Goal: Transaction & Acquisition: Purchase product/service

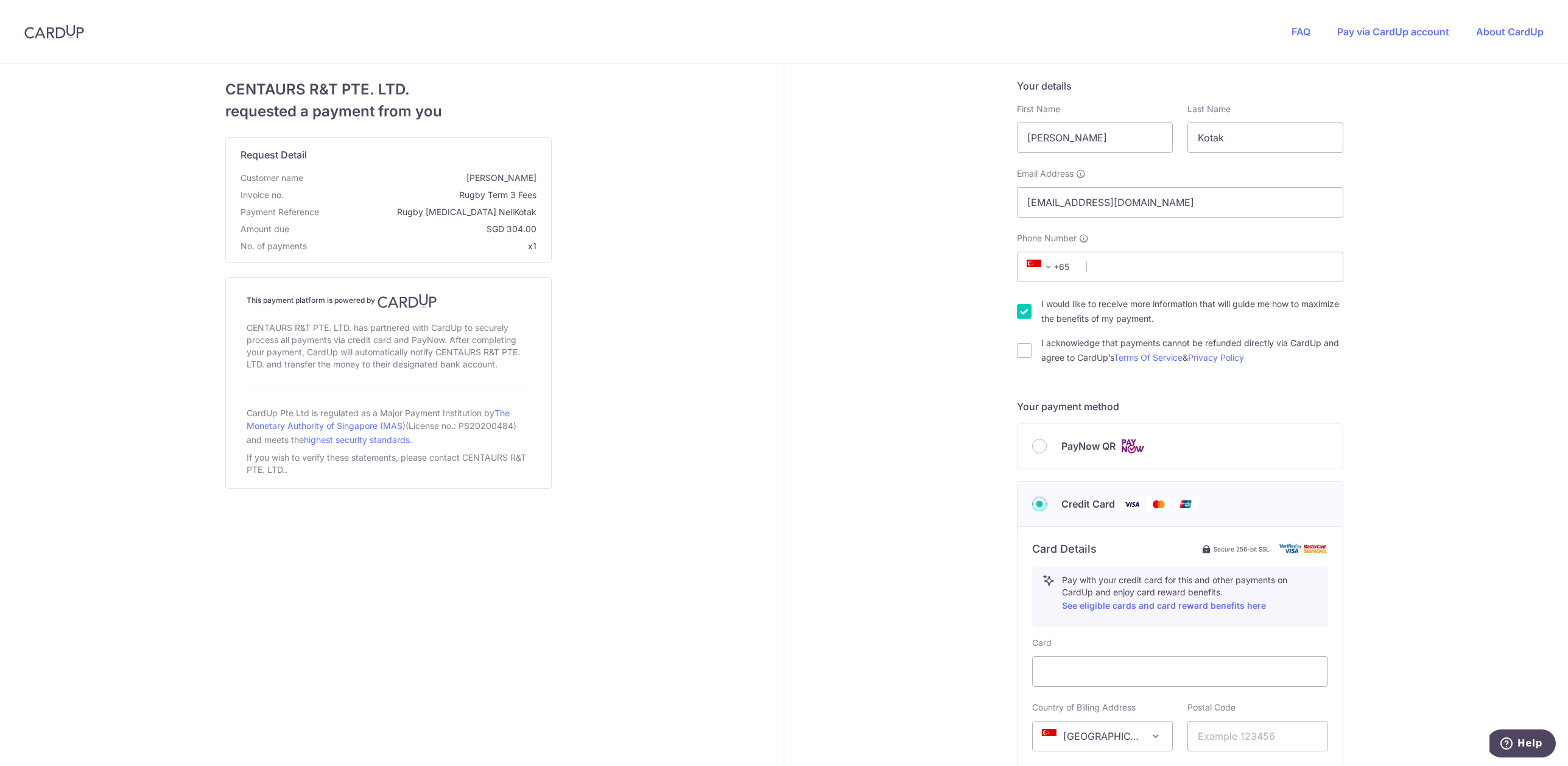
click at [1022, 312] on input "I would like to receive more information that will guide me how to maximize the…" at bounding box center [1024, 311] width 15 height 15
checkbox input "false"
click at [1021, 348] on input "I acknowledge that payments cannot be refunded directly via CardUp and agree to…" at bounding box center [1024, 350] width 15 height 15
checkbox input "true"
click at [1196, 264] on input "Phone Number" at bounding box center [1180, 267] width 327 height 31
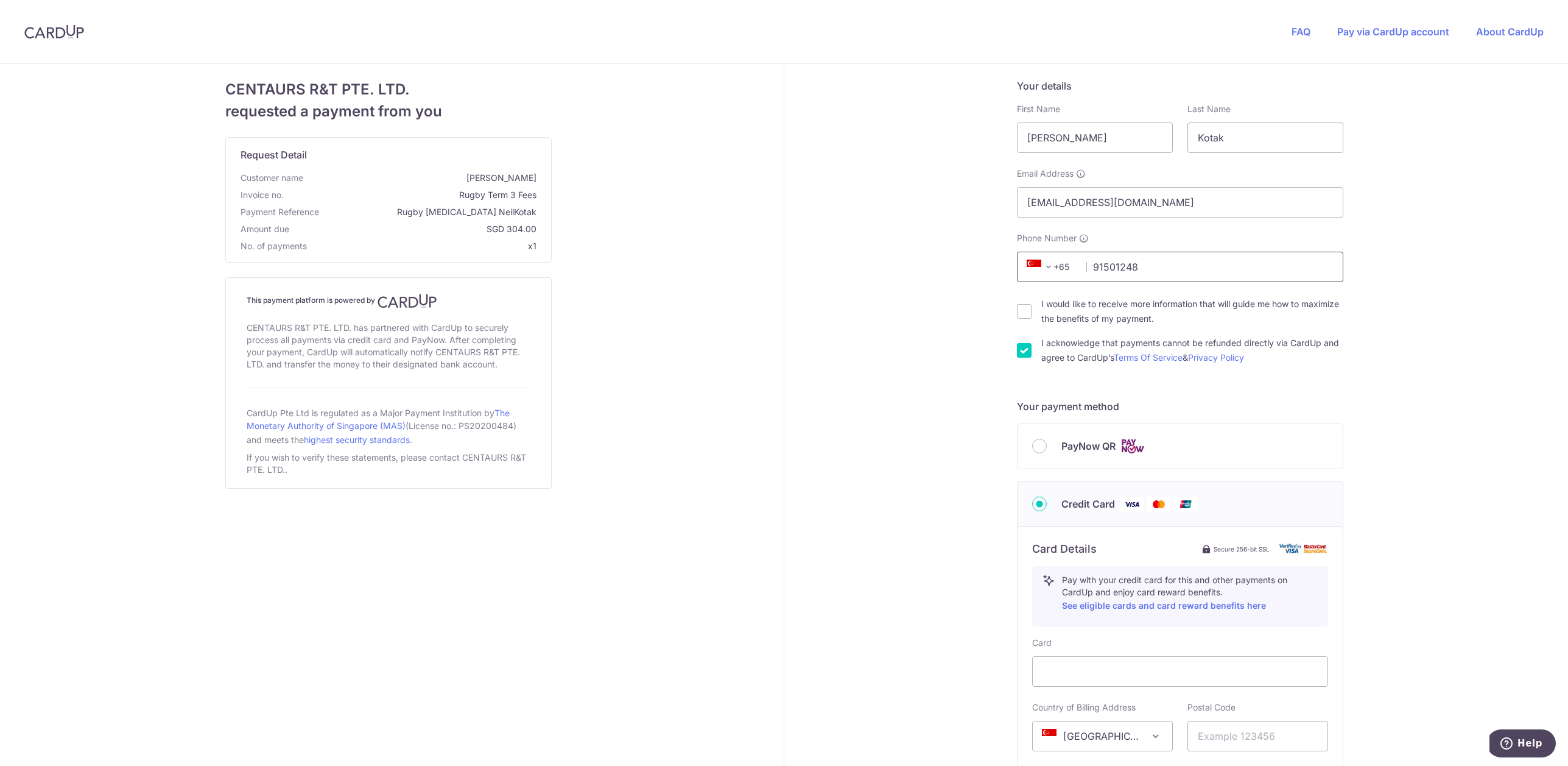
type input "91501248"
click at [1451, 507] on div "Your details First Name [PERSON_NAME] Last Name Kotak Email Address [EMAIL_ADDR…" at bounding box center [1180, 554] width 791 height 980
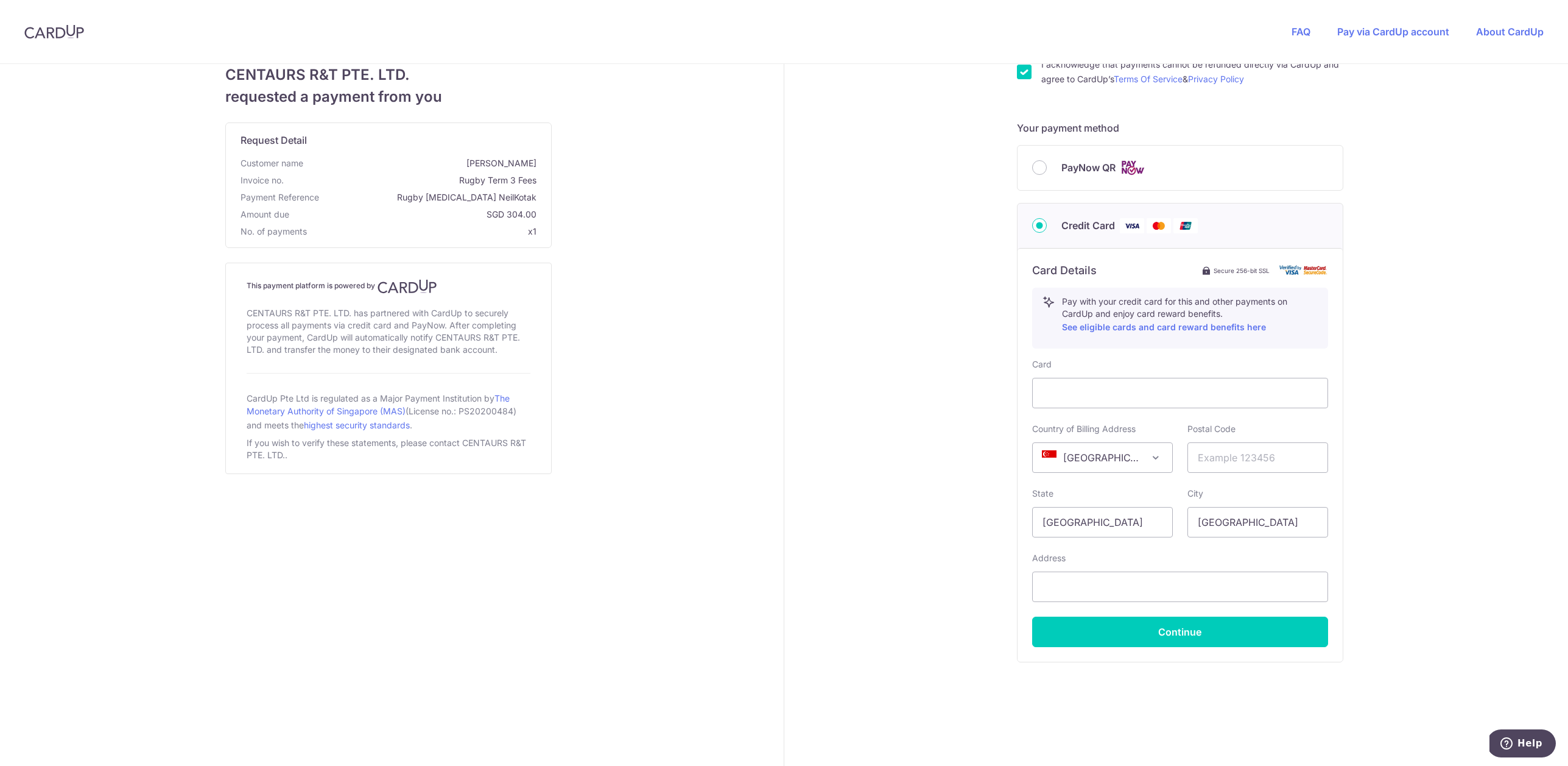
scroll to position [278, 0]
type input "257824"
drag, startPoint x: 1438, startPoint y: 521, endPoint x: 1216, endPoint y: 631, distance: 247.8
click at [1435, 522] on div "Your details First Name [PERSON_NAME] Last Name Kotak Email Address [EMAIL_ADDR…" at bounding box center [1180, 276] width 791 height 980
click at [1206, 629] on button "Continue" at bounding box center [1180, 632] width 296 height 31
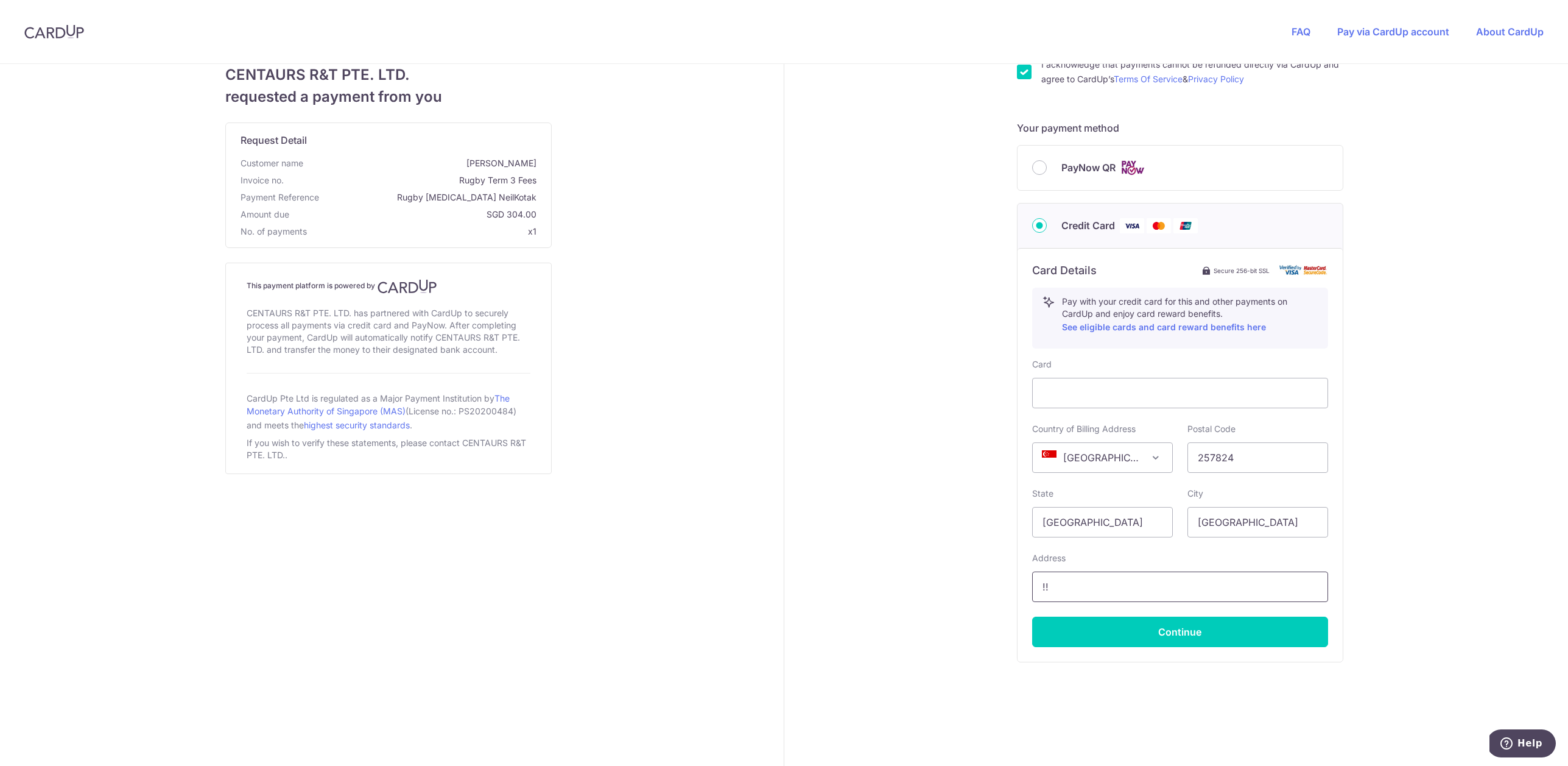
type input "!"
type input "[STREET_ADDRESS][PERSON_NAME]"
click at [1190, 643] on button "Continue" at bounding box center [1180, 632] width 296 height 31
type input "**** 8532"
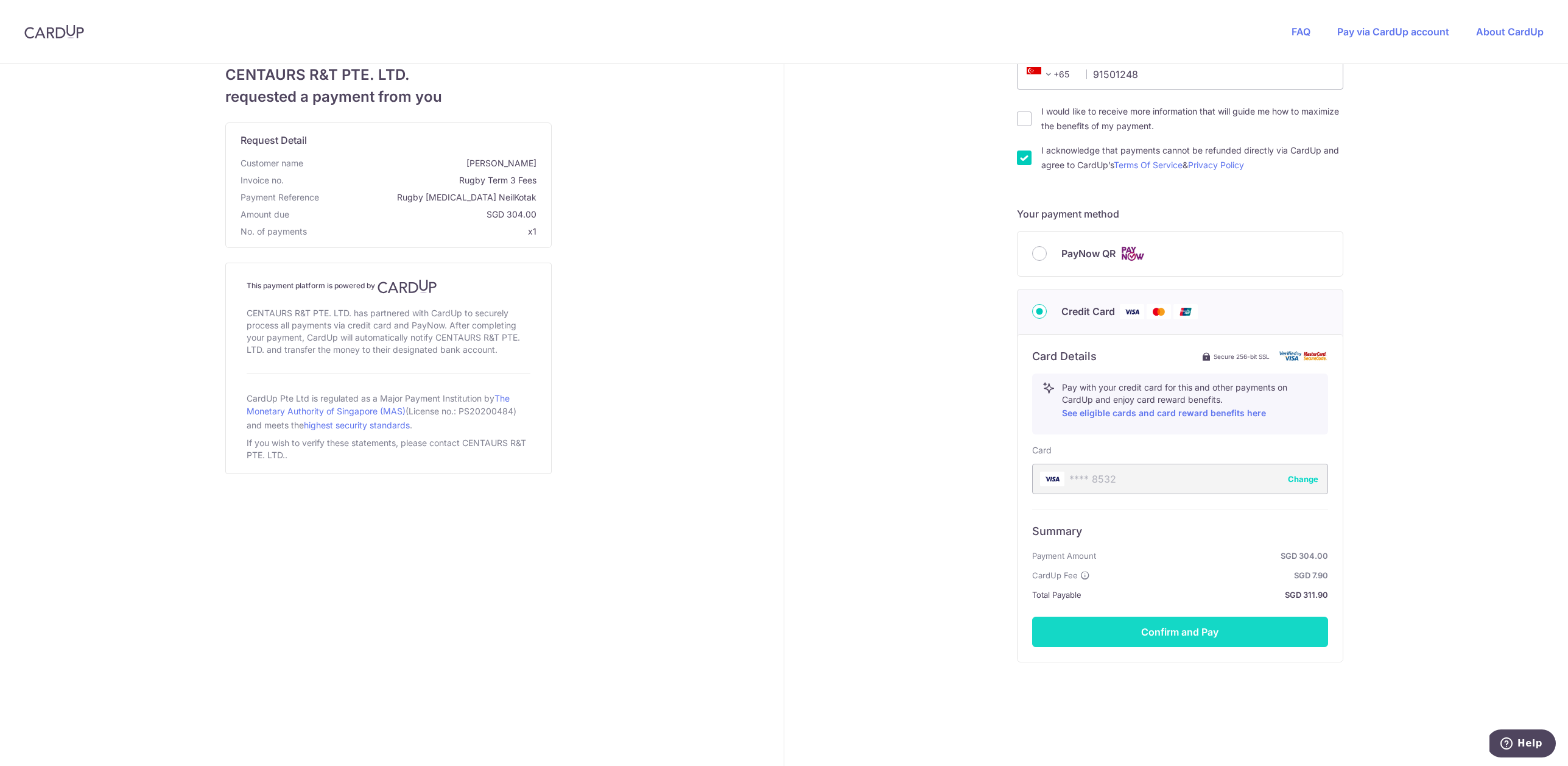
scroll to position [193, 0]
click at [1204, 638] on button "Confirm and Pay" at bounding box center [1180, 632] width 296 height 31
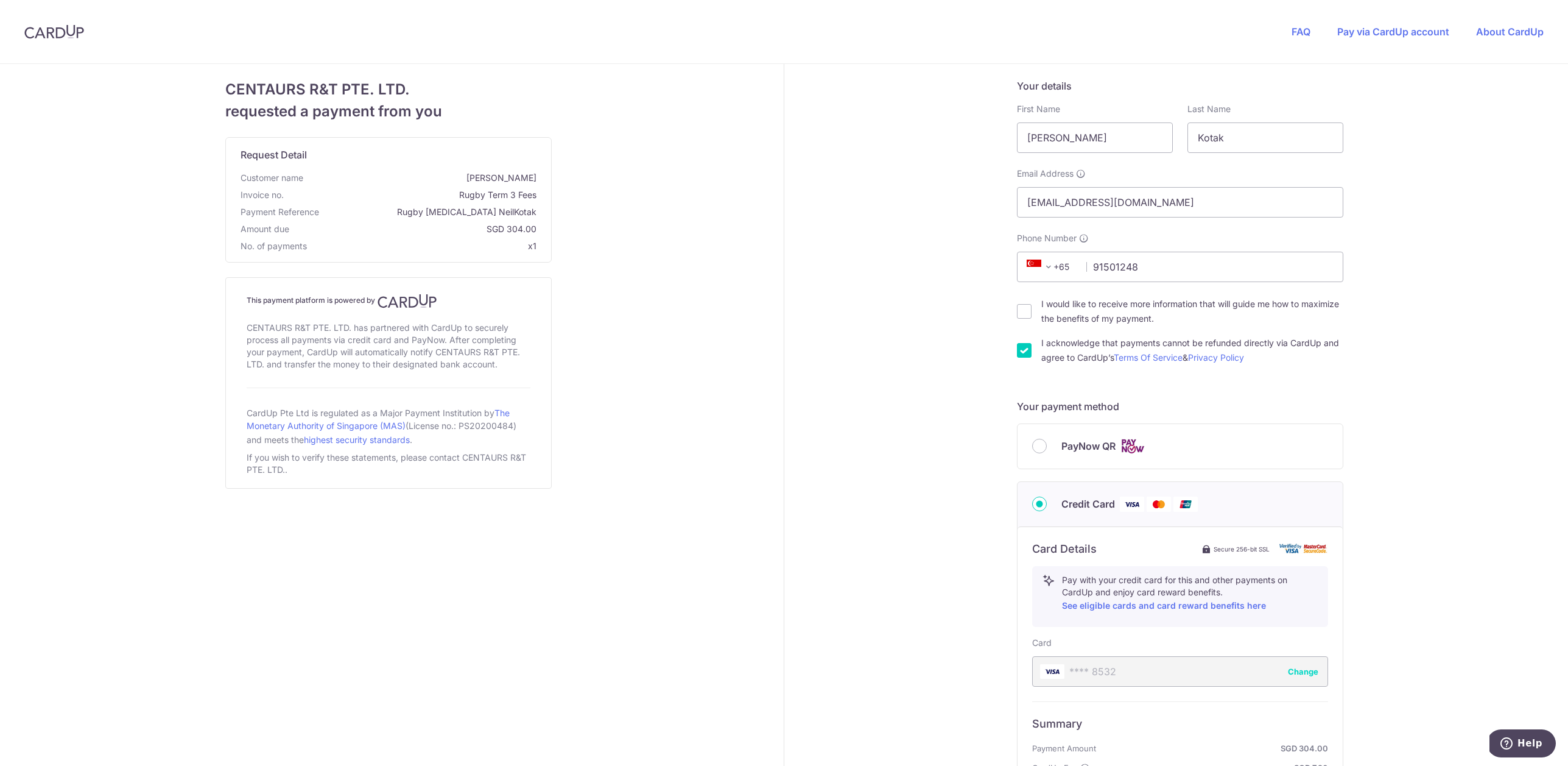
scroll to position [0, 0]
